Goal: Task Accomplishment & Management: Manage account settings

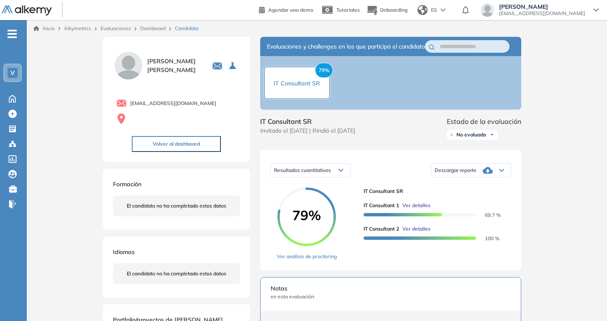
click at [158, 26] on link "Dashboard" at bounding box center [153, 28] width 26 height 6
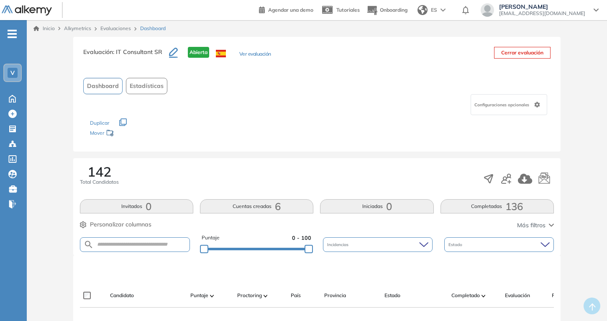
click at [259, 56] on button "Ver evaluación" at bounding box center [255, 54] width 32 height 9
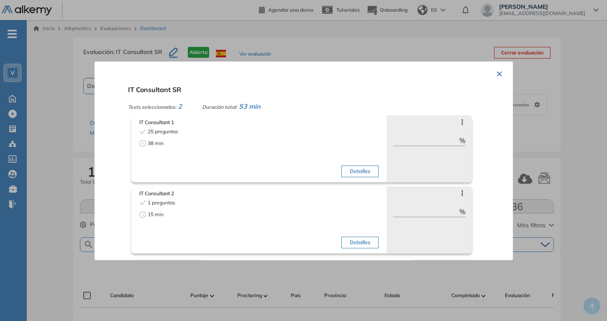
click at [496, 75] on button "×" at bounding box center [499, 72] width 7 height 16
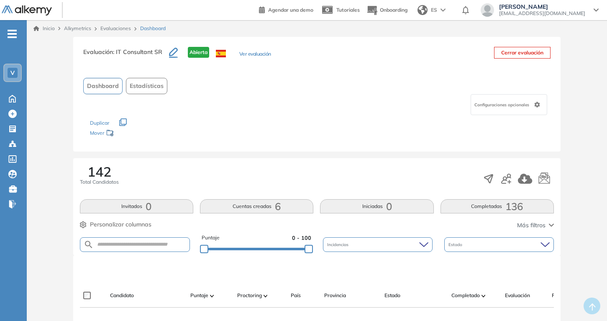
click at [104, 28] on link "Evaluaciones" at bounding box center [115, 28] width 31 height 6
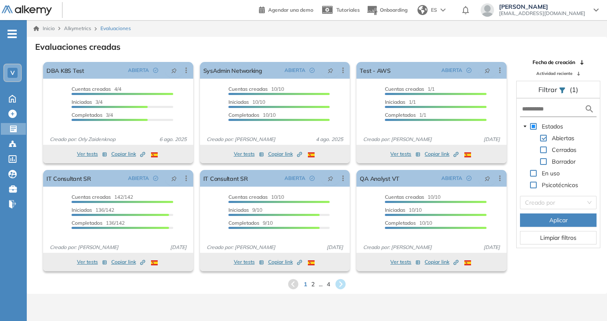
click at [312, 284] on span "2" at bounding box center [312, 284] width 3 height 9
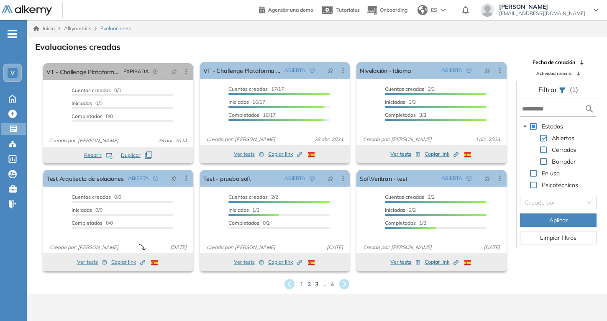
click at [318, 284] on div "1 2 3 ... 4" at bounding box center [316, 284] width 567 height 13
click at [317, 284] on span "3" at bounding box center [317, 284] width 4 height 10
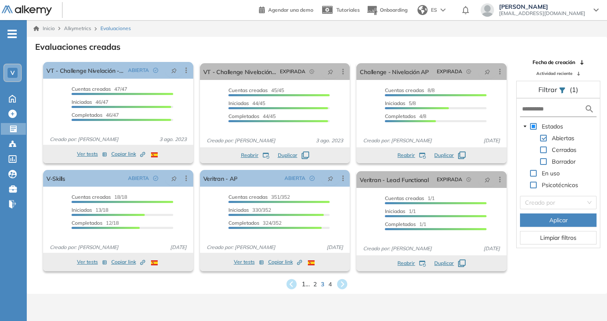
click at [305, 283] on span "1 ..." at bounding box center [306, 284] width 8 height 10
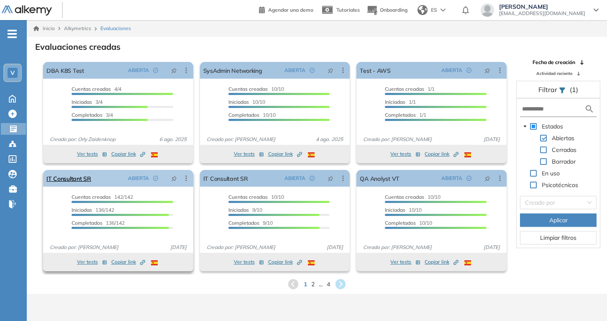
click at [184, 179] on icon at bounding box center [186, 178] width 8 height 8
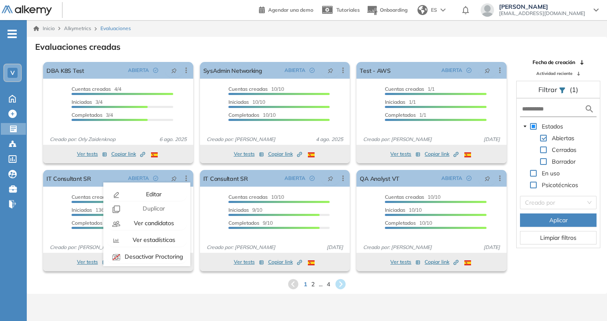
click at [116, 293] on div "Evaluaciones creadas El proctoring será activado ¡Importante!: Los usuarios que…" at bounding box center [317, 165] width 580 height 257
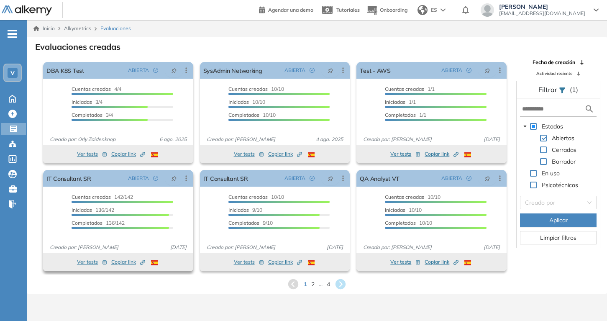
click at [120, 266] on button "Copiar link Created by potrace 1.16, written by [PERSON_NAME] [DATE]-[DATE]" at bounding box center [128, 262] width 34 height 10
